Goal: Information Seeking & Learning: Find specific fact

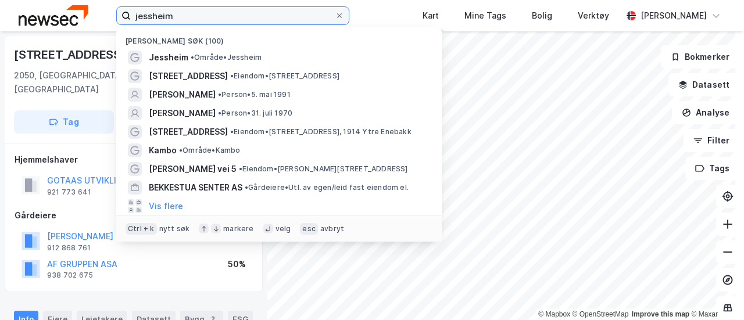
click at [184, 13] on input "jessheim" at bounding box center [233, 15] width 204 height 17
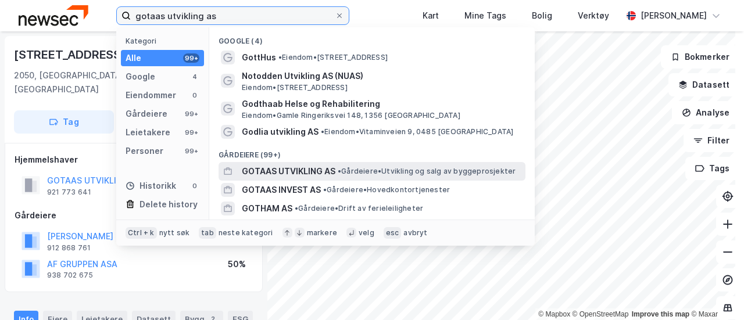
type input "gotaas utvikling as"
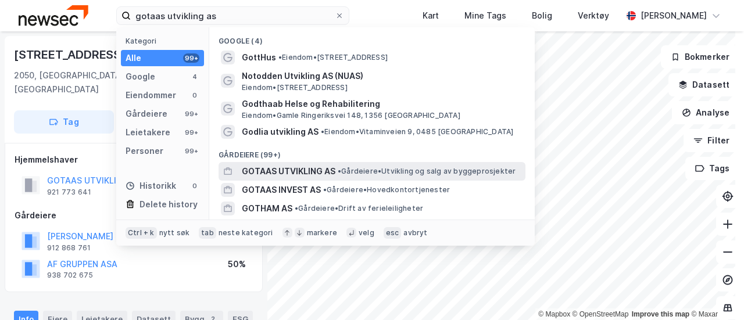
click at [319, 180] on div "GOTAAS UTVIKLING AS • Gårdeiere • [GEOGRAPHIC_DATA] og salg av byggeprosjekter" at bounding box center [372, 171] width 307 height 19
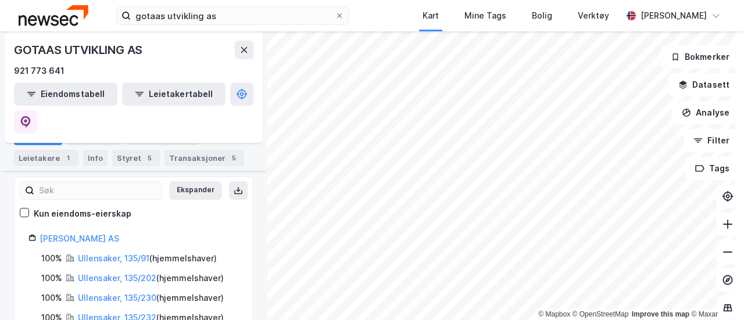
scroll to position [126, 0]
